Goal: Information Seeking & Learning: Learn about a topic

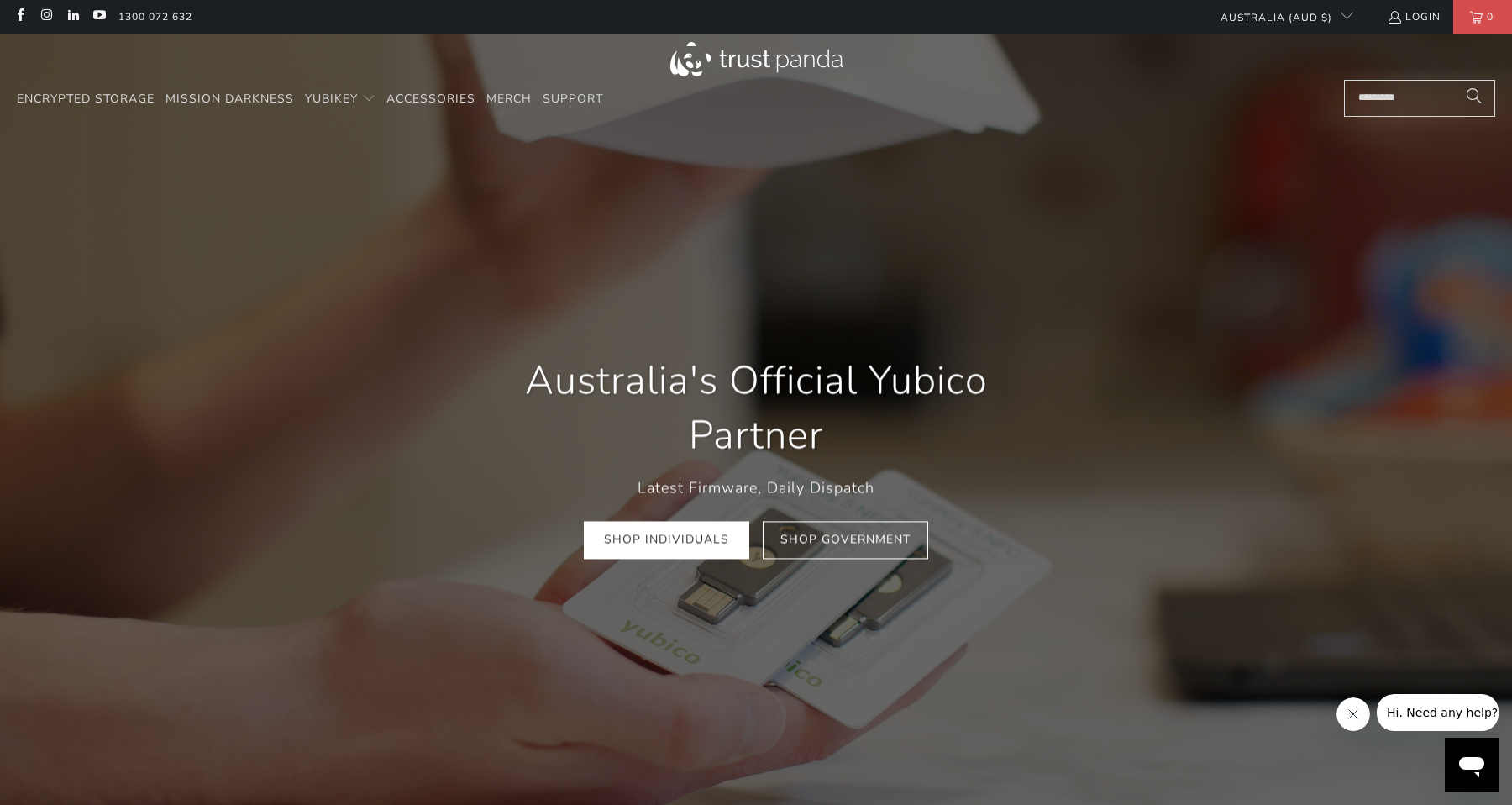
scroll to position [0, 601]
click at [258, 81] on link "Mission Darkness" at bounding box center [229, 99] width 128 height 40
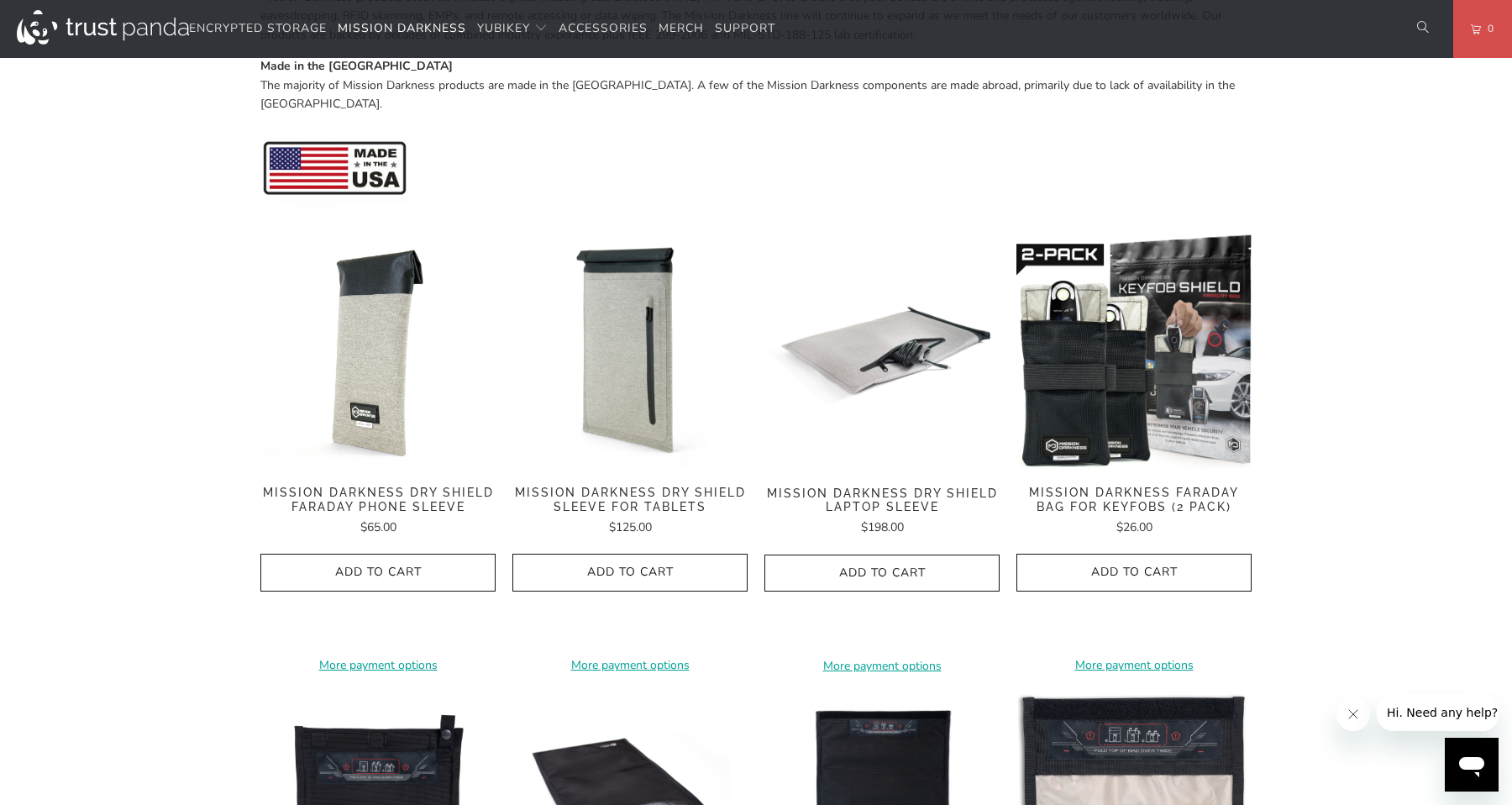
scroll to position [690, 0]
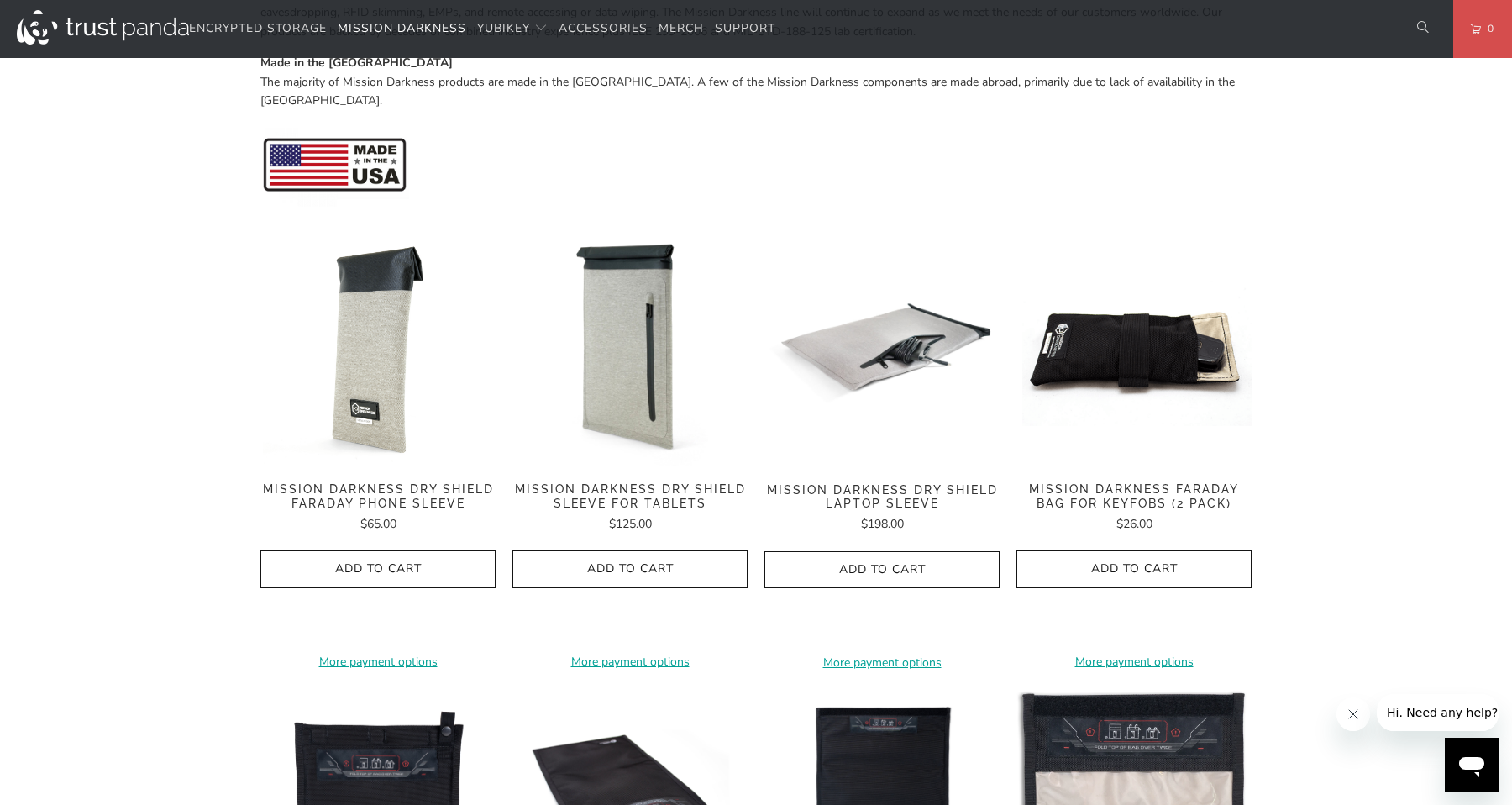
click at [1150, 363] on img at bounding box center [1135, 348] width 236 height 236
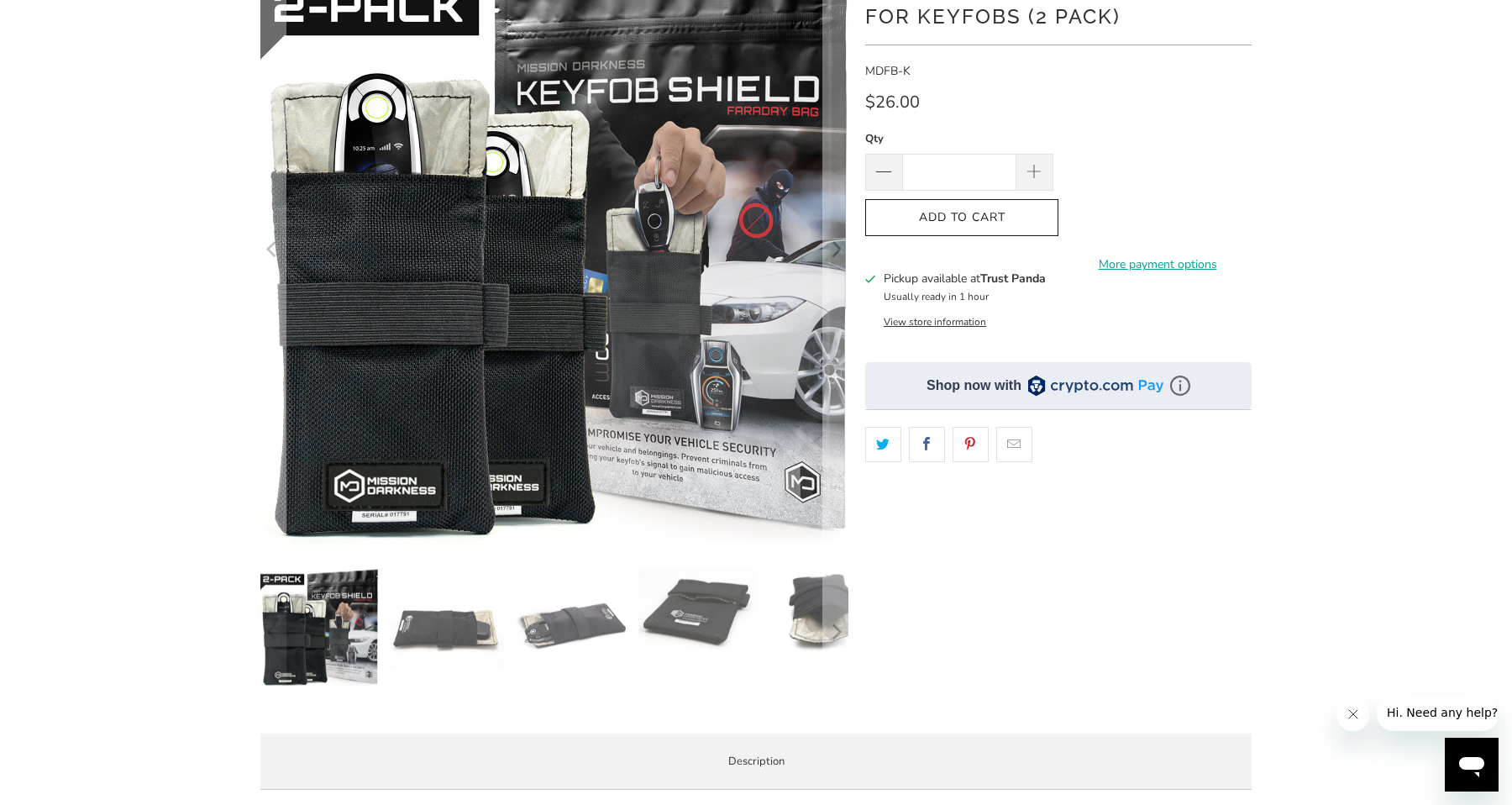
scroll to position [303, 0]
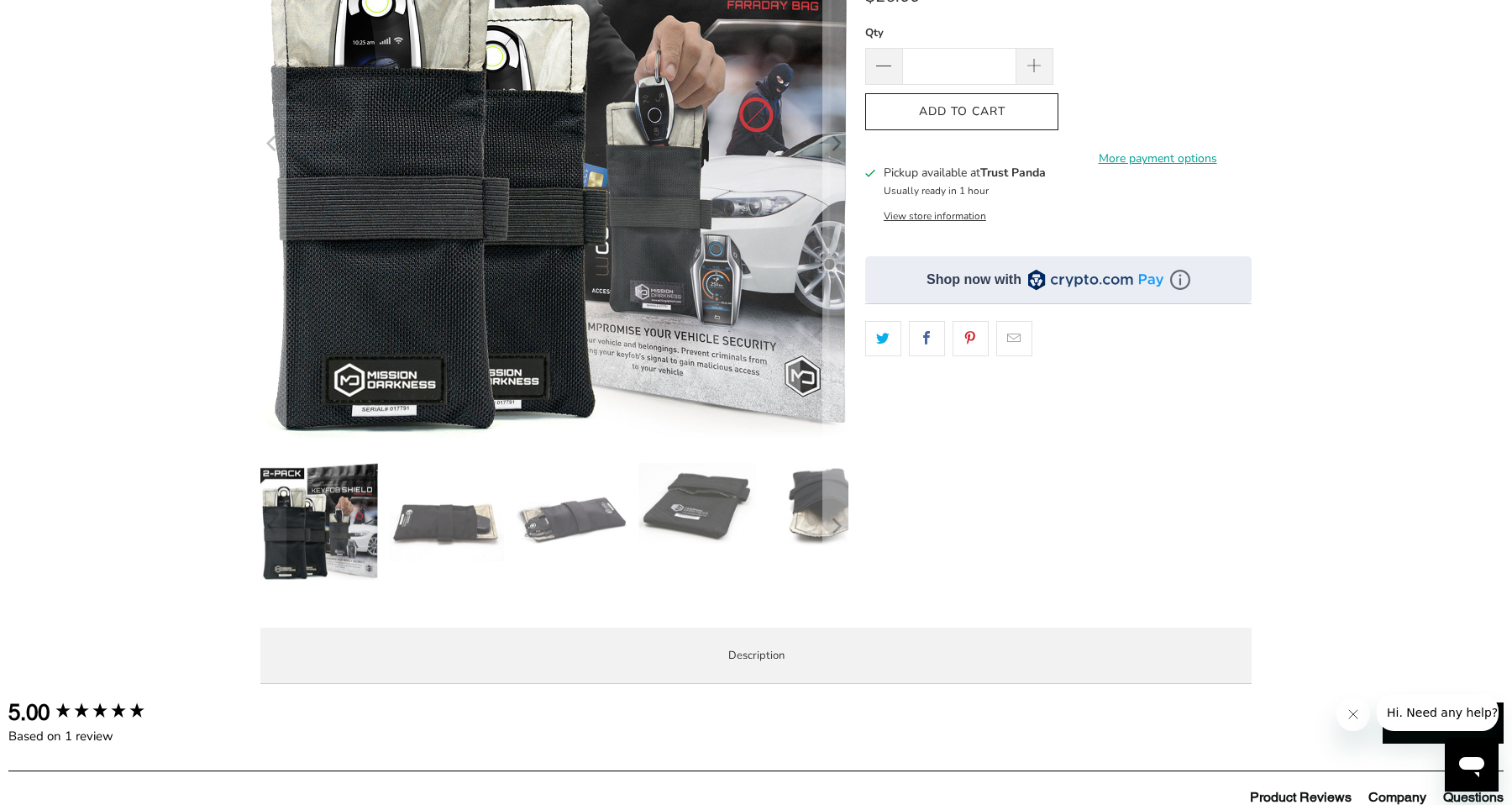
click at [448, 534] on img at bounding box center [445, 522] width 118 height 118
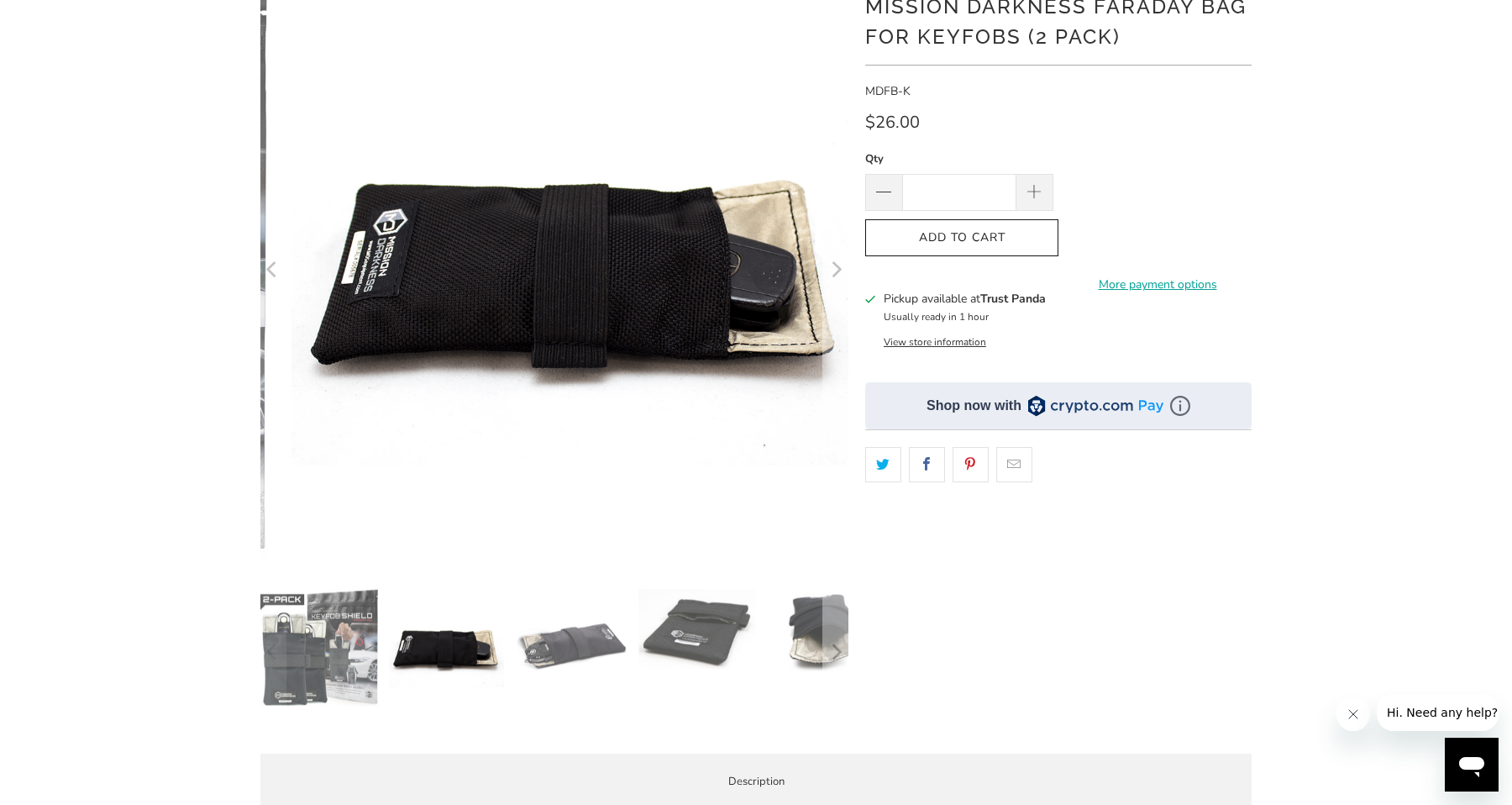
scroll to position [155, 0]
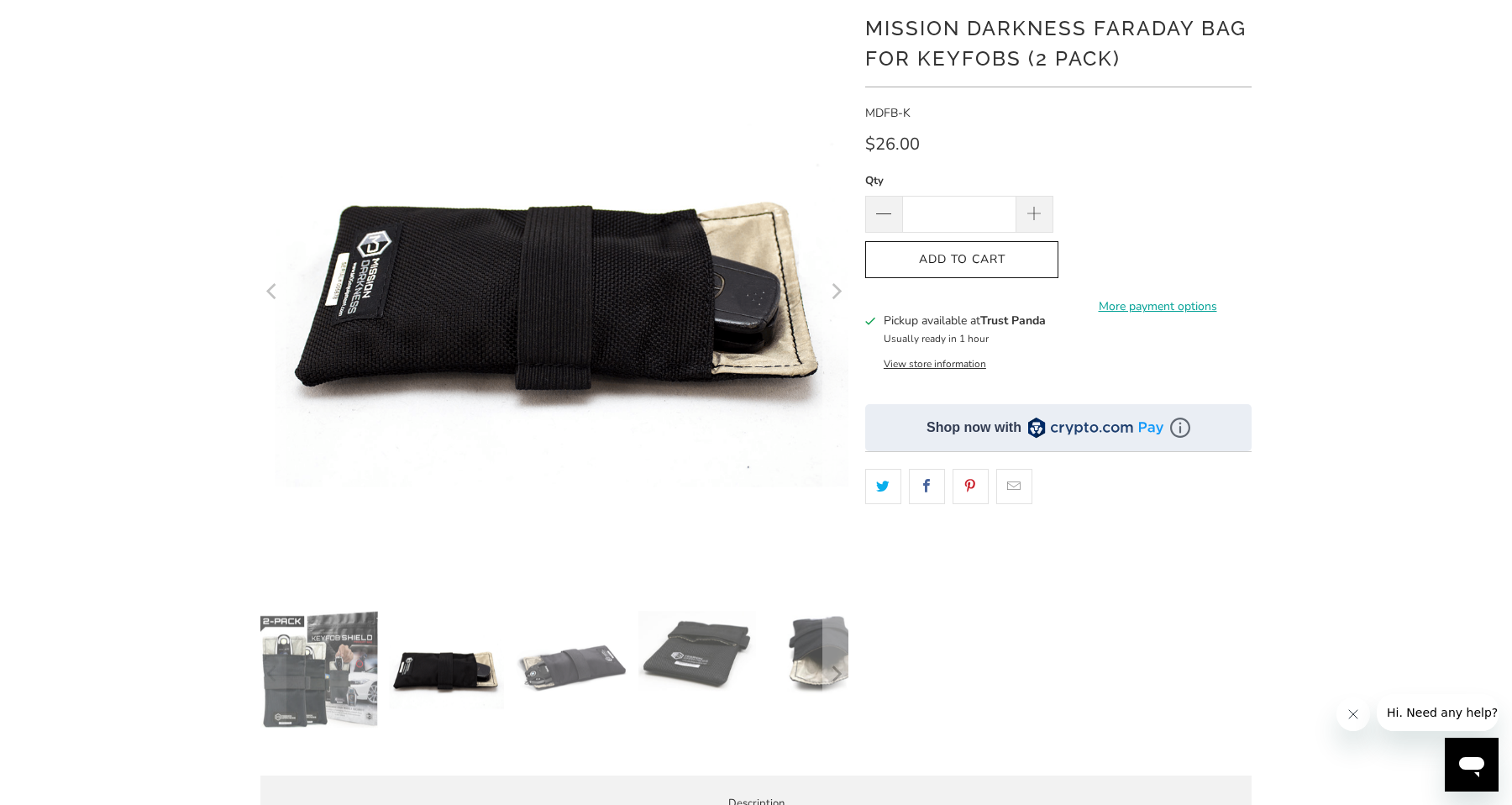
click at [577, 682] on img at bounding box center [571, 670] width 118 height 118
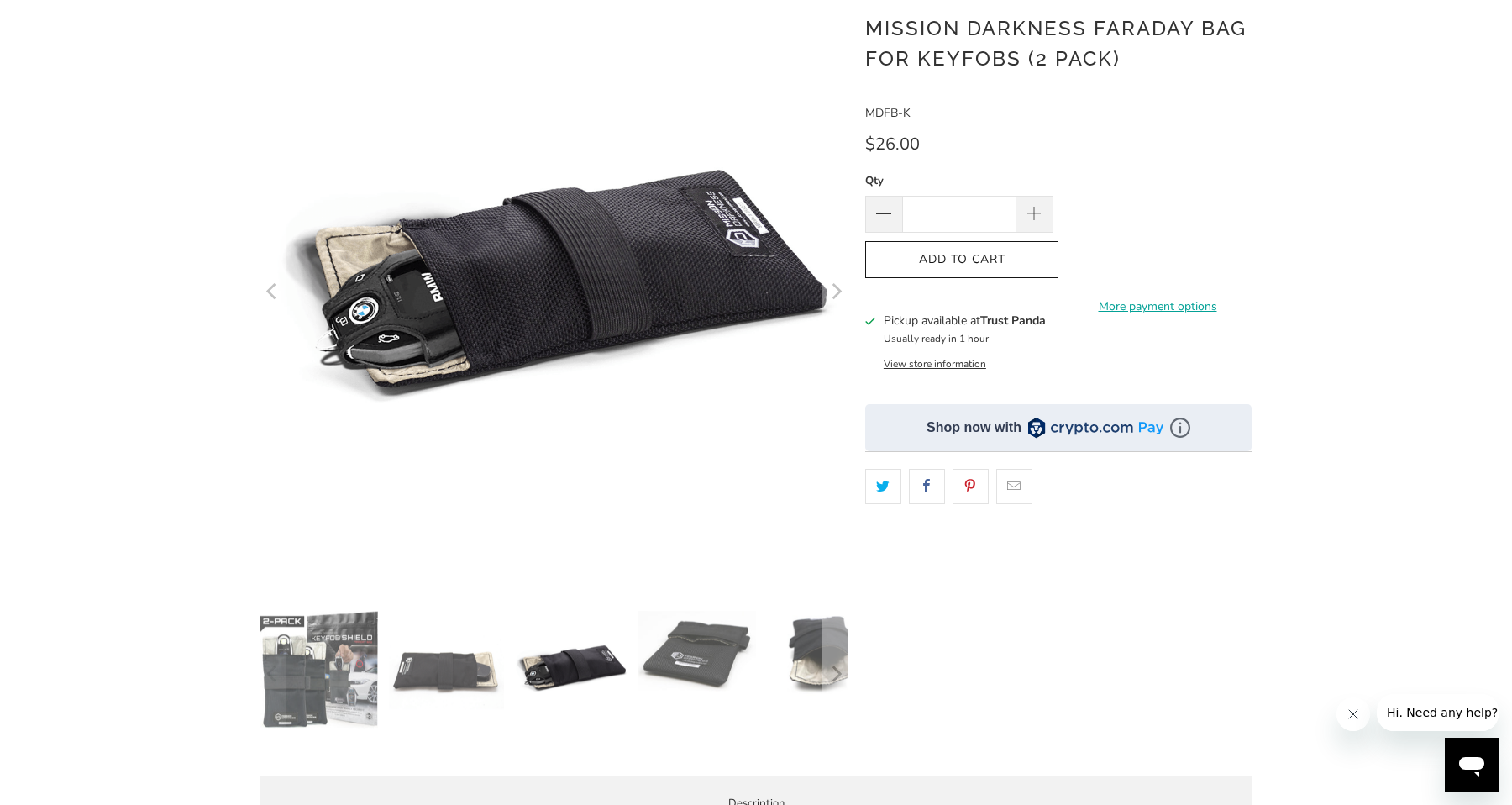
click at [685, 700] on div at bounding box center [554, 674] width 588 height 126
click at [692, 664] on img at bounding box center [697, 651] width 118 height 81
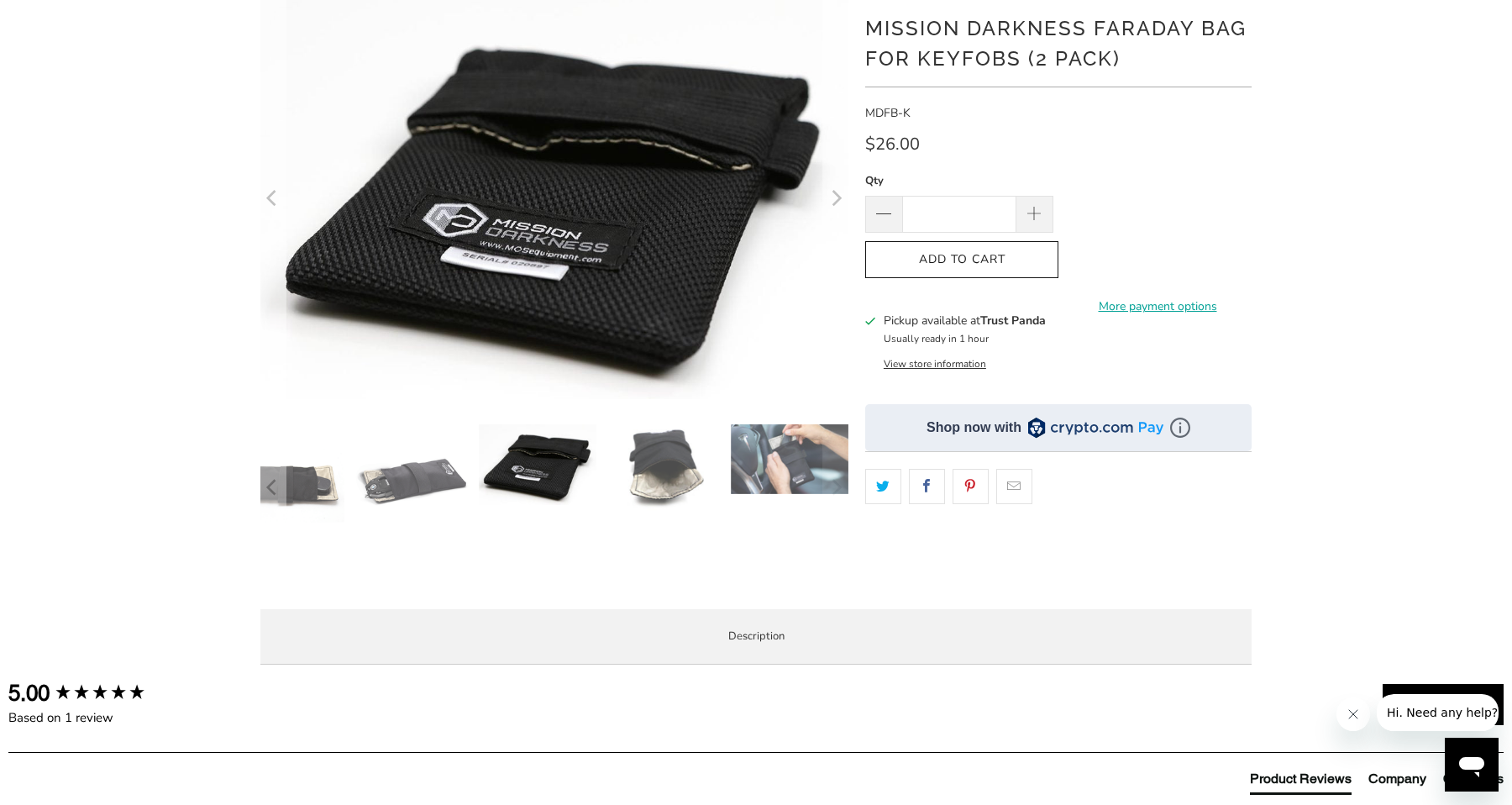
click at [769, 461] on img at bounding box center [789, 459] width 118 height 70
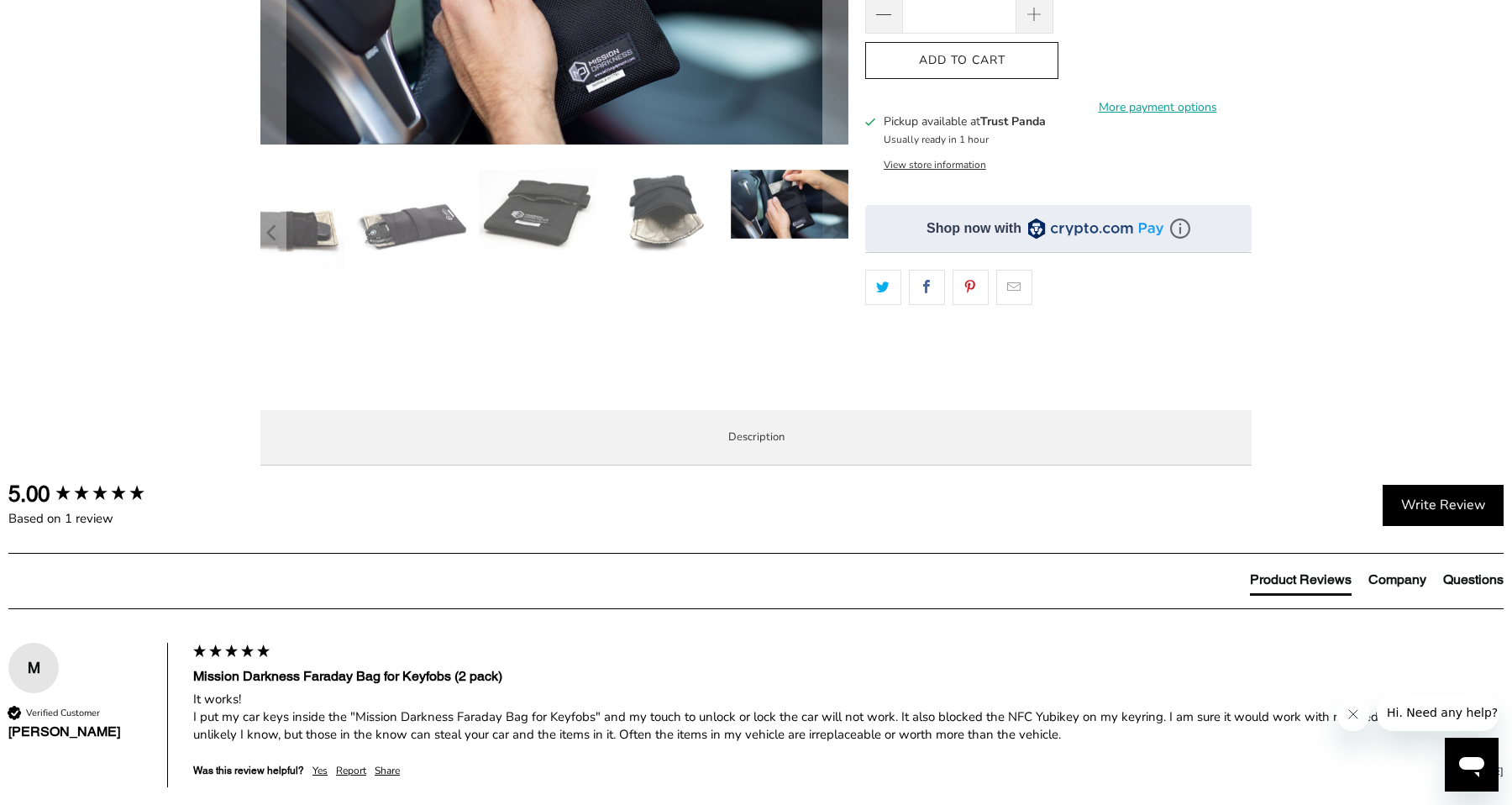
scroll to position [499, 0]
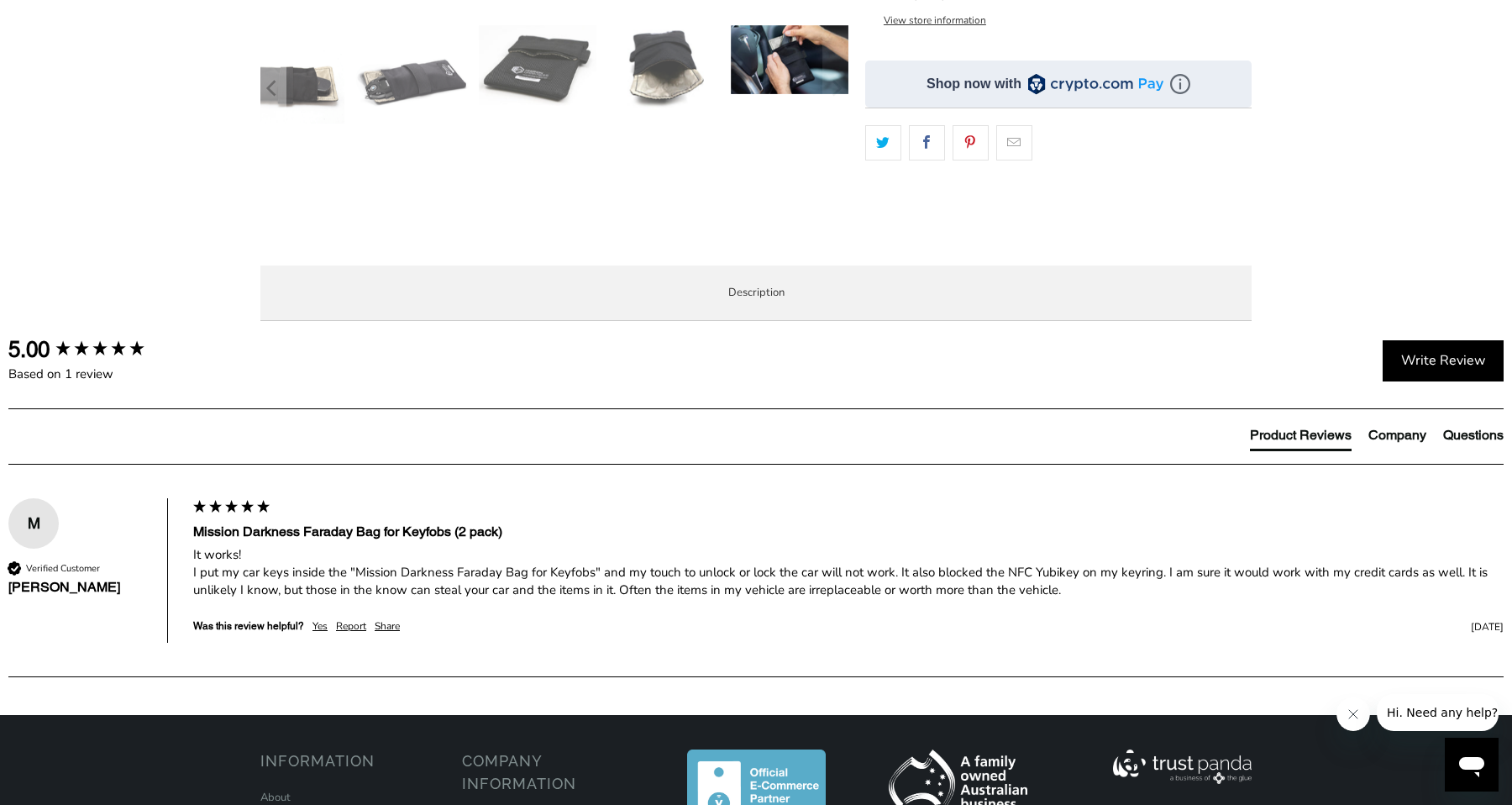
click at [0, 0] on p "Malicious vehicle entry using keyfob signal boosting methods is the leading thr…" at bounding box center [0, 0] width 0 height 0
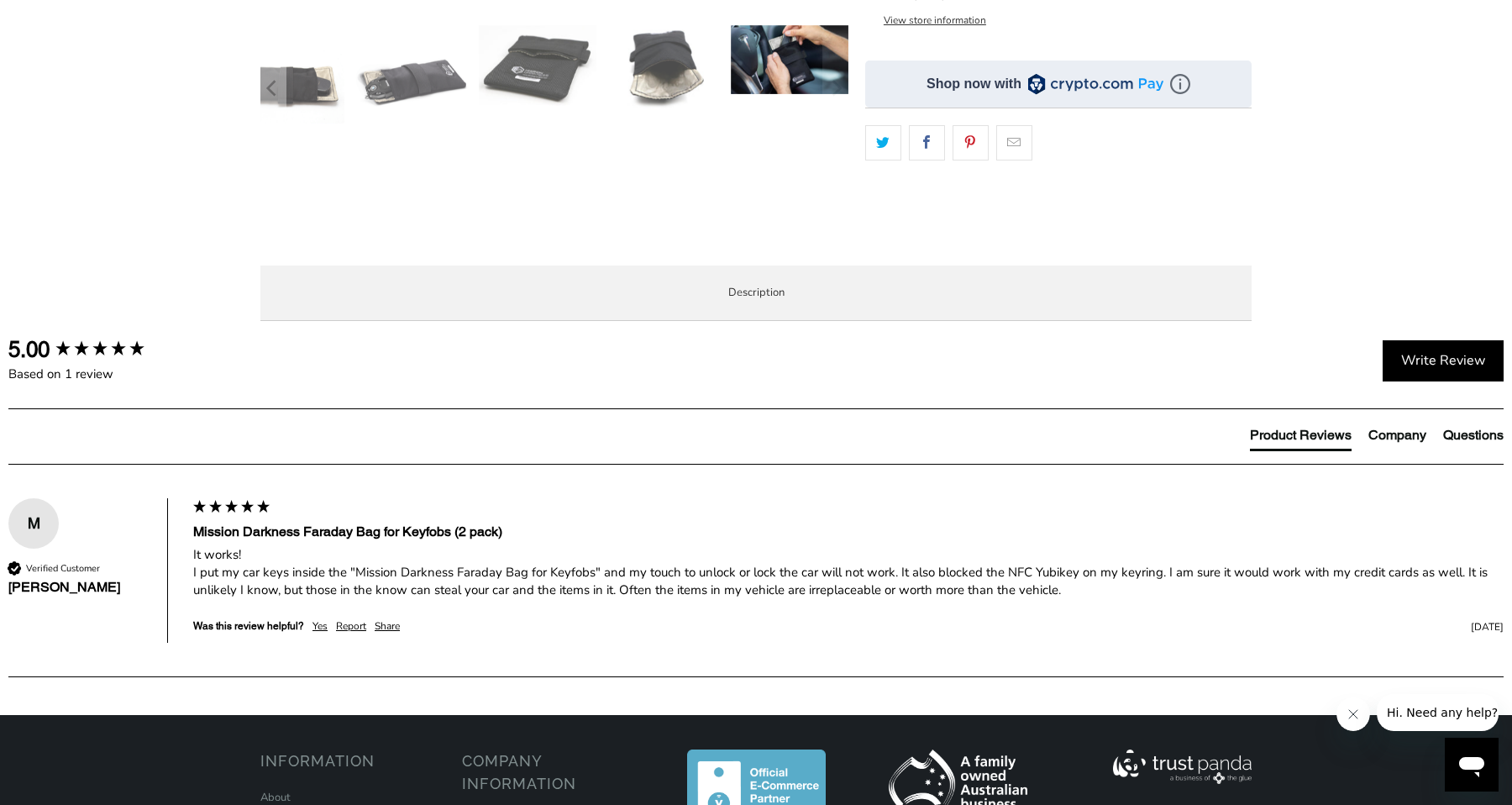
click at [0, 0] on li "Product Features" at bounding box center [0, 0] width 0 height 0
click at [0, 0] on li "Three layers of high-shielding TitanRF Faraday Fabric on all interior sides wit…" at bounding box center [0, 0] width 0 height 0
click at [0, 0] on ul "Faraday bag designed for vehicle security and data protection of small devices;…" at bounding box center [0, 0] width 0 height 0
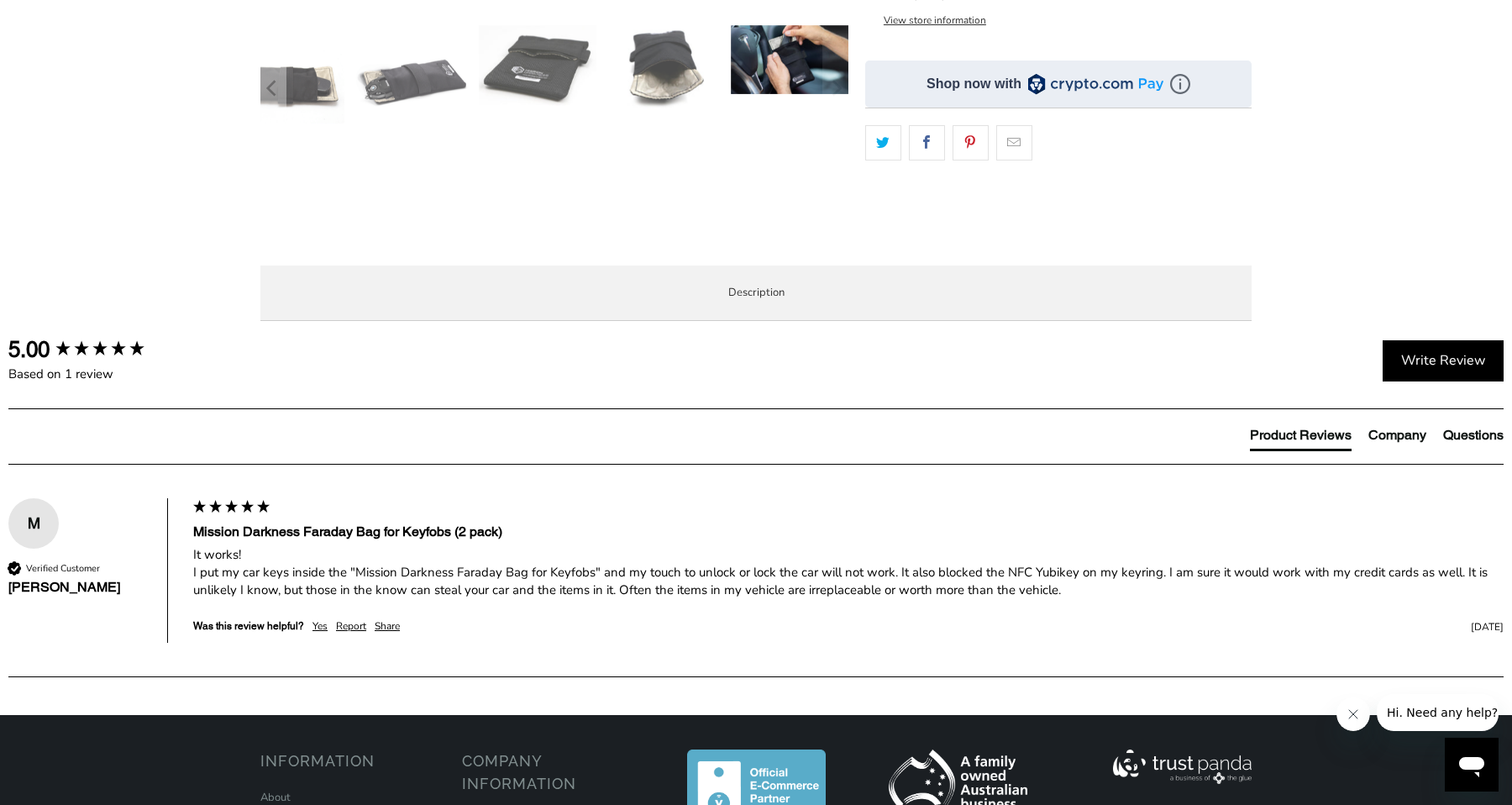
click at [0, 0] on ul "Faraday bag designed for vehicle security and data protection of small devices;…" at bounding box center [0, 0] width 0 height 0
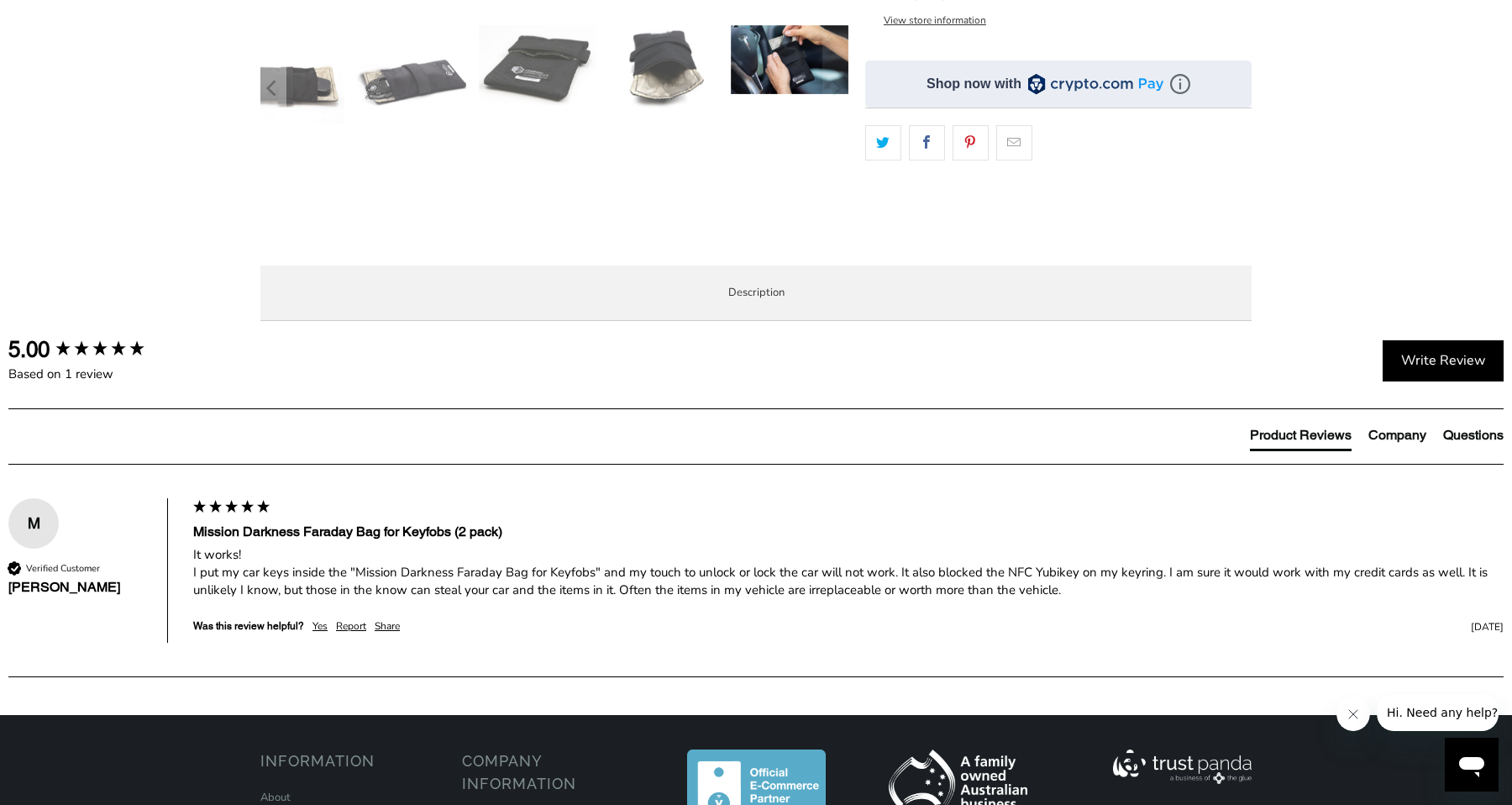
click at [0, 0] on ul "Faraday bag designed for vehicle security and data protection of small devices;…" at bounding box center [0, 0] width 0 height 0
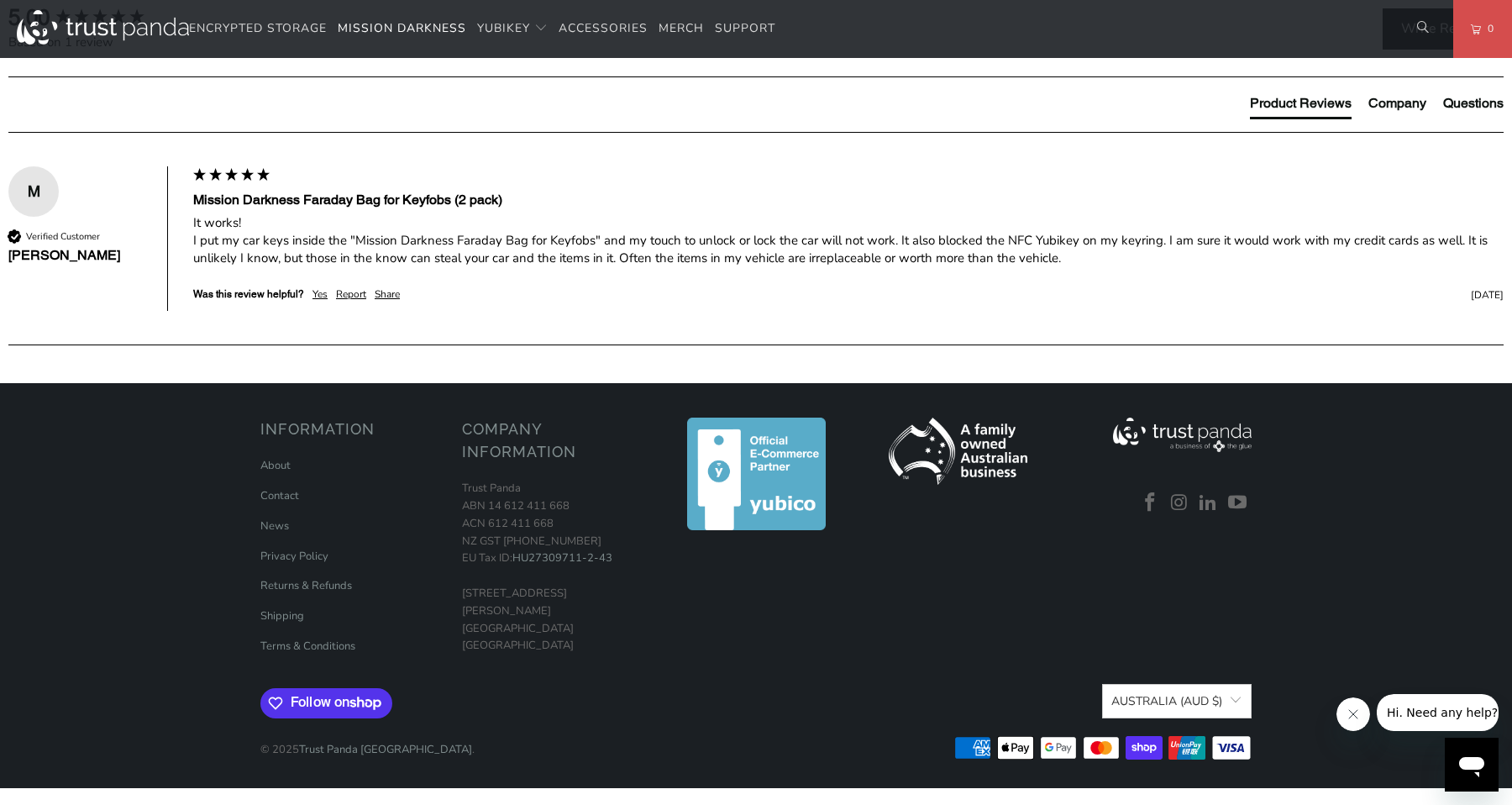
scroll to position [1504, 0]
